Goal: Find specific page/section: Find specific page/section

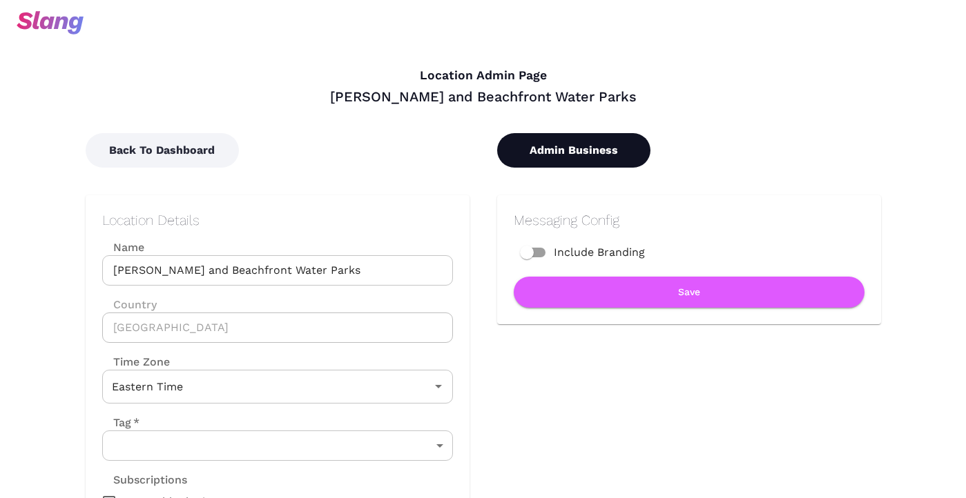
click at [532, 144] on button "Admin Business" at bounding box center [573, 150] width 153 height 35
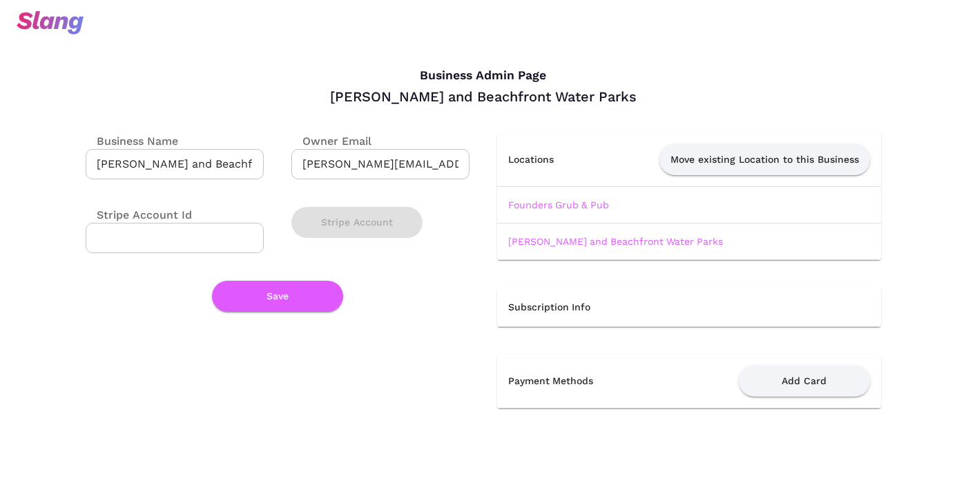
click at [585, 248] on td "[PERSON_NAME] and Beachfront Water Parks" at bounding box center [689, 241] width 384 height 37
click at [585, 244] on link "[PERSON_NAME] and Beachfront Water Parks" at bounding box center [615, 241] width 215 height 11
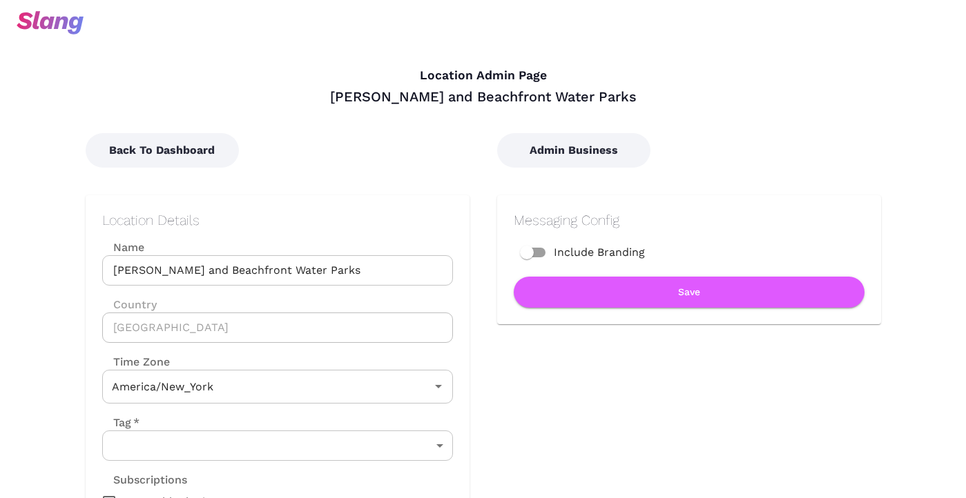
type input "Eastern Time"
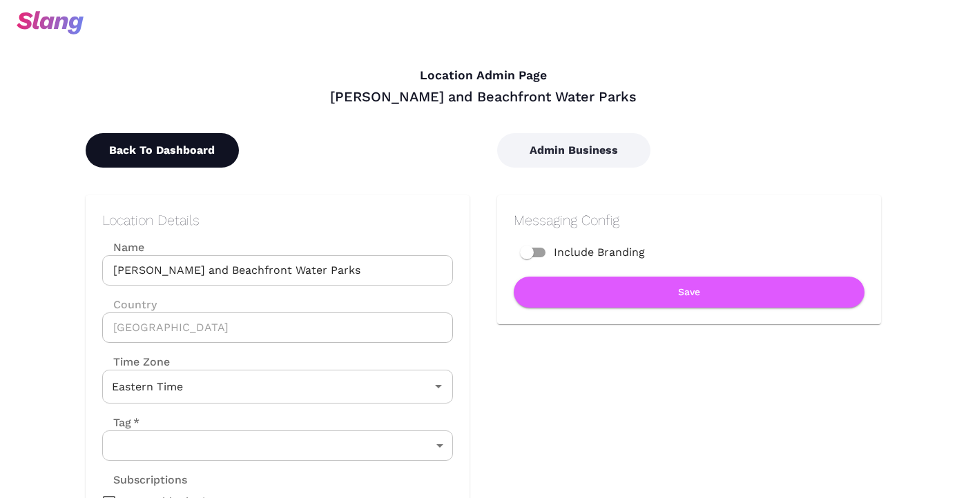
click at [184, 151] on button "Back To Dashboard" at bounding box center [162, 150] width 153 height 35
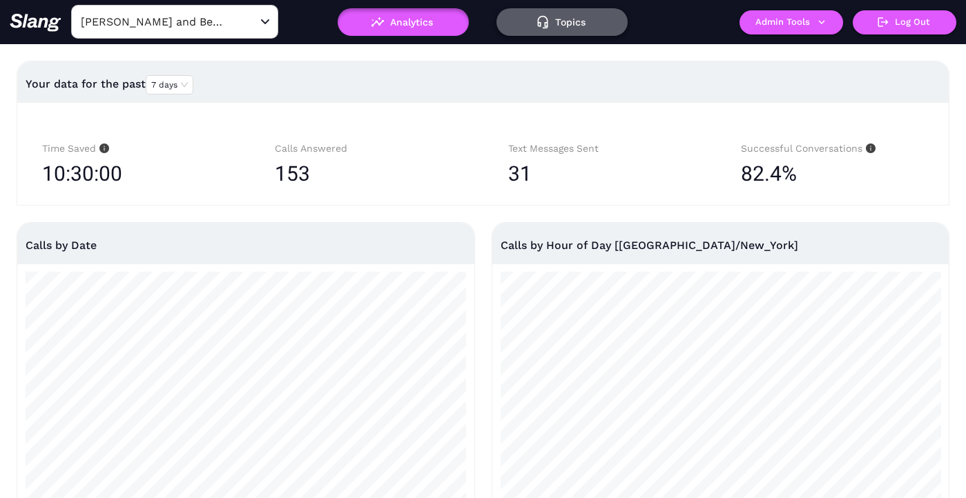
click at [563, 22] on button "Topics" at bounding box center [561, 22] width 131 height 28
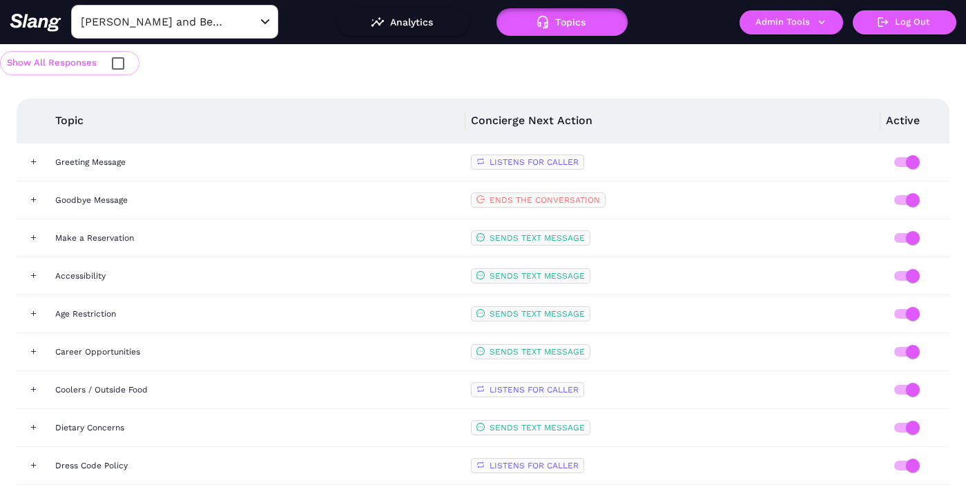
click at [155, 106] on th "Topic" at bounding box center [258, 121] width 416 height 45
